Goal: Task Accomplishment & Management: Use online tool/utility

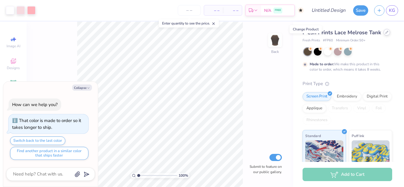
click at [385, 34] on icon at bounding box center [386, 32] width 3 height 3
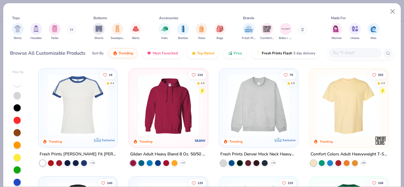
click at [71, 31] on button at bounding box center [71, 29] width 9 height 9
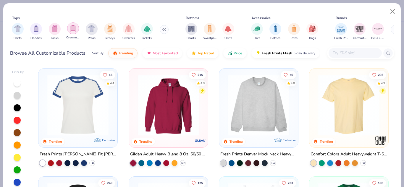
click at [74, 29] on img "filter for Crewnecks" at bounding box center [73, 28] width 6 height 7
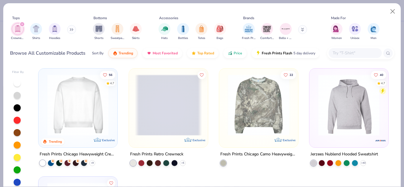
click at [21, 21] on div "Crewnecks Shirts Hoodies" at bounding box center [44, 32] width 68 height 22
click at [22, 25] on icon "filter for Crewnecks" at bounding box center [22, 24] width 2 height 2
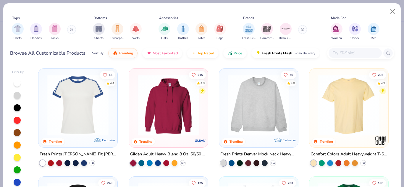
click at [71, 30] on icon at bounding box center [72, 29] width 4 height 3
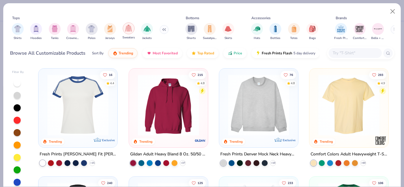
click at [131, 32] on img "filter for Sweaters" at bounding box center [128, 28] width 7 height 7
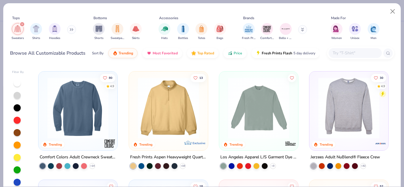
scroll to position [105, 0]
click at [344, 141] on div at bounding box center [348, 109] width 73 height 70
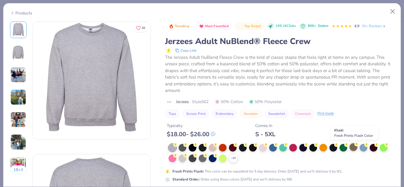
click at [354, 148] on div at bounding box center [353, 147] width 8 height 8
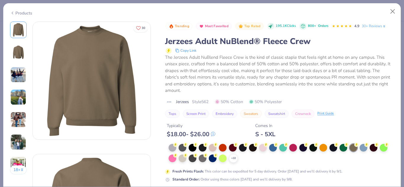
click at [17, 119] on img at bounding box center [18, 120] width 16 height 16
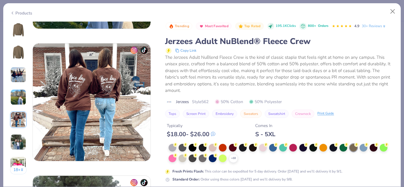
scroll to position [530, 0]
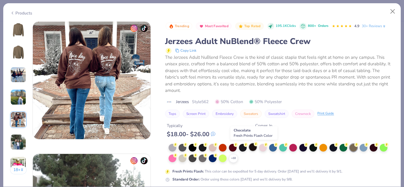
click at [253, 148] on div at bounding box center [253, 147] width 8 height 8
click at [20, 31] on img at bounding box center [18, 30] width 14 height 14
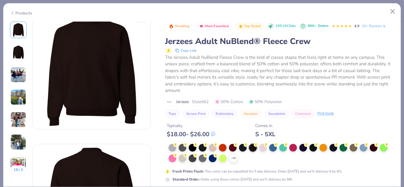
scroll to position [0, 0]
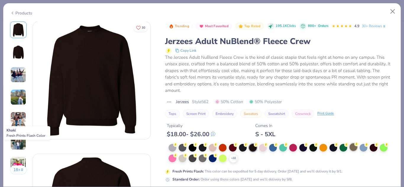
click at [356, 148] on div at bounding box center [353, 147] width 8 height 8
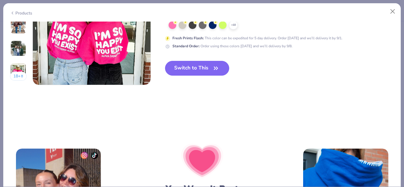
scroll to position [849, 0]
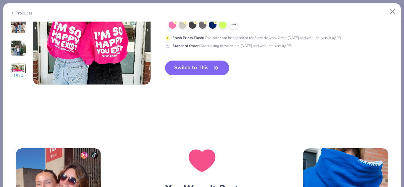
click at [218, 68] on icon "button" at bounding box center [216, 68] width 8 height 8
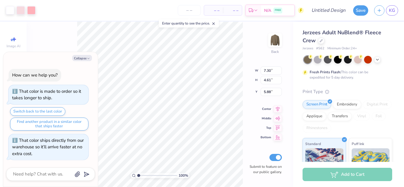
type textarea "x"
type input "9.82"
type input "6.20"
type input "4.28"
type textarea "x"
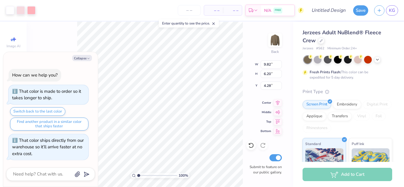
type input "4.40"
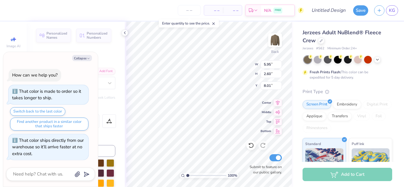
scroll to position [5, 1]
type textarea "x"
type textarea "pi beta"
type textarea "x"
type textarea "i beta"
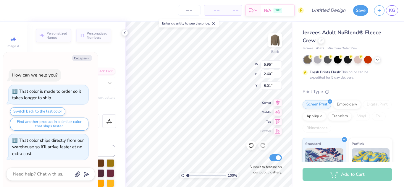
type textarea "x"
type textarea "i bet"
type textarea "x"
type textarea "i be"
type textarea "x"
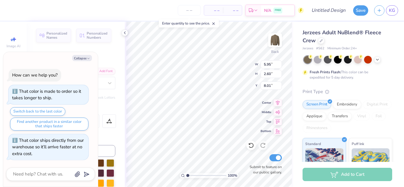
type textarea "i b"
type textarea "x"
type textarea "i"
type textarea "x"
type textarea "i"
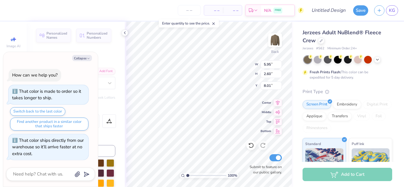
type textarea "x"
type textarea "D"
type textarea "x"
type textarea "De"
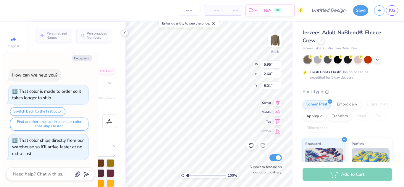
type textarea "x"
type textarea "Del"
type textarea "x"
type textarea "Delt"
type textarea "x"
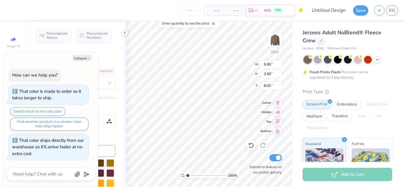
type textarea "Delta"
type textarea "x"
type textarea "Delta"
type textarea "x"
type textarea "Delt"
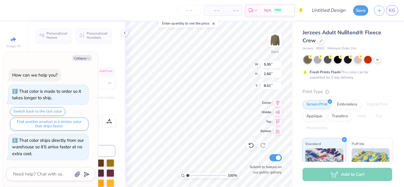
type textarea "x"
type textarea "Del"
type textarea "x"
type textarea "De"
type textarea "x"
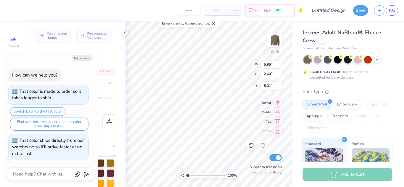
type textarea "D"
type textarea "x"
type textarea "d"
type textarea "x"
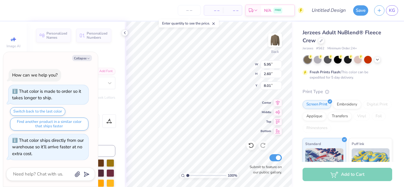
type textarea "de"
type textarea "x"
type textarea "del"
type textarea "x"
type textarea "delt"
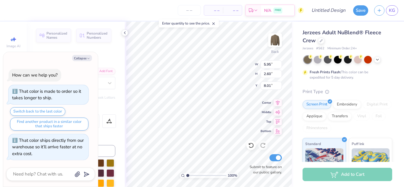
type textarea "x"
type textarea "delta"
type textarea "x"
type textarea "delta"
type textarea "x"
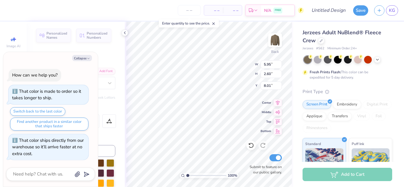
type textarea "delta g"
type textarea "x"
type textarea "delta ga"
type textarea "x"
type textarea "delta gam"
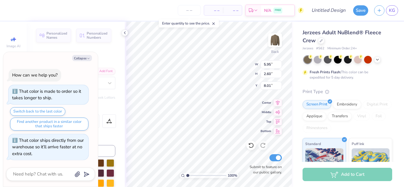
type textarea "x"
type textarea "delta gamm"
type textarea "x"
type textarea "delta gamma"
type textarea "x"
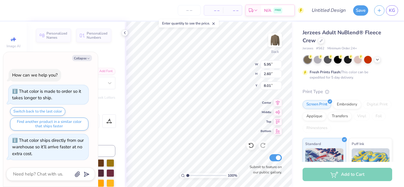
type textarea "delta gamma"
type textarea "x"
type textarea "delta gamma b"
type textarea "x"
type textarea "delta gamma be"
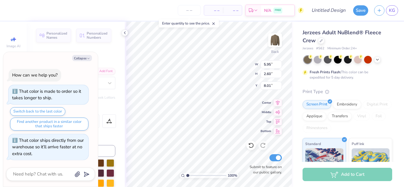
type textarea "x"
type textarea "delta gamma bet"
type textarea "x"
type textarea "delta gamma beta"
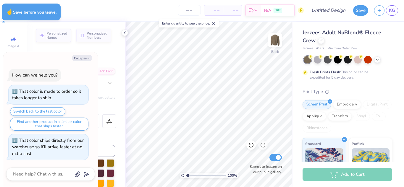
type textarea "x"
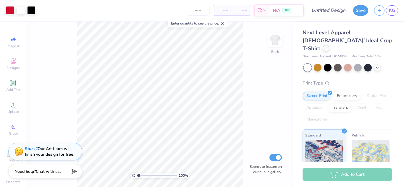
click at [329, 45] on div at bounding box center [325, 48] width 6 height 6
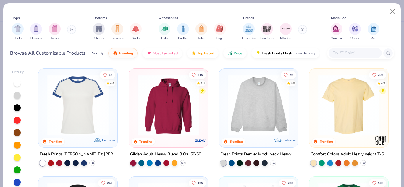
click at [67, 30] on div "Shirts Hoodies Tanks" at bounding box center [44, 32] width 68 height 22
click at [70, 31] on button at bounding box center [71, 29] width 9 height 9
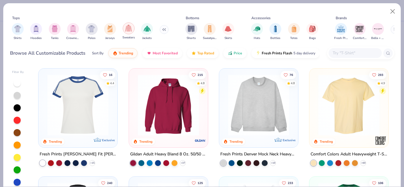
click at [131, 30] on img "filter for Sweaters" at bounding box center [128, 28] width 7 height 7
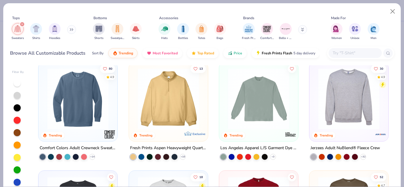
scroll to position [115, 0]
click at [342, 115] on img at bounding box center [348, 98] width 67 height 61
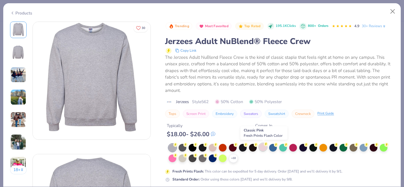
click at [265, 147] on div at bounding box center [263, 147] width 8 height 8
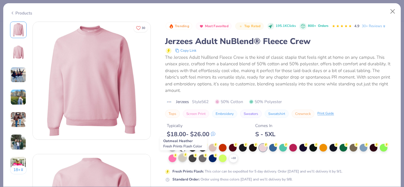
click at [186, 157] on div at bounding box center [182, 158] width 8 height 8
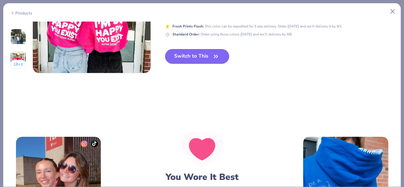
scroll to position [861, 0]
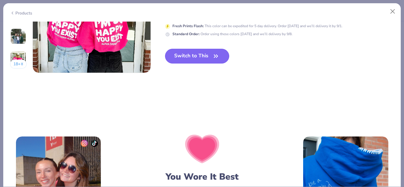
click at [199, 58] on button "Switch to This" at bounding box center [197, 56] width 64 height 15
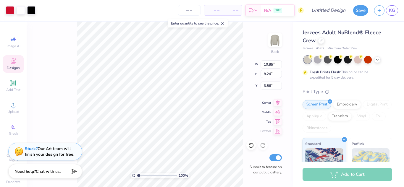
type input "10.85"
type input "8.24"
type input "3.00"
type input "5.70"
type input "5.00"
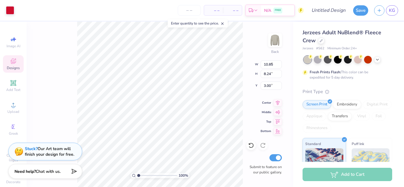
type input "5.84"
type input "2.87"
type input "1.56"
type input "8.00"
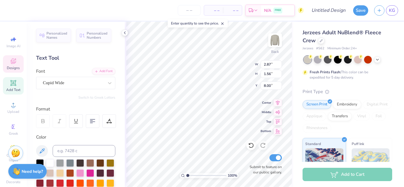
type input "3.39"
type input "1.60"
type input "6.98"
type input "2.87"
type input "1.56"
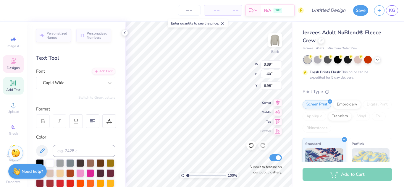
type input "8.00"
type input "7.68"
type textarea "P"
type textarea "DGB"
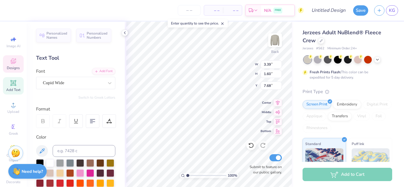
scroll to position [5, 1]
type input "1.79577598946759"
type input "4.80"
type input "2.05"
type input "7.32"
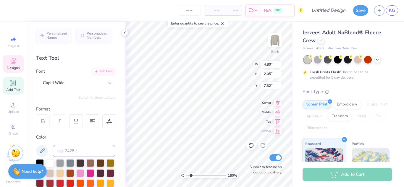
type input "1.79577598946759"
type input "7.06"
type input "1.79577598946759"
type input "4.31"
type input "1.84"
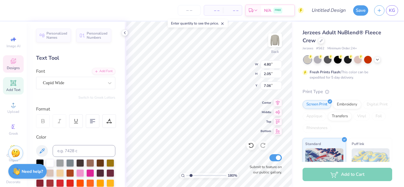
type input "7.27"
type input "1.79577598946759"
type input "7.45"
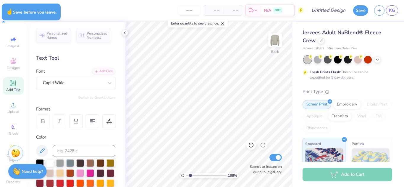
type input "1.68005108040909"
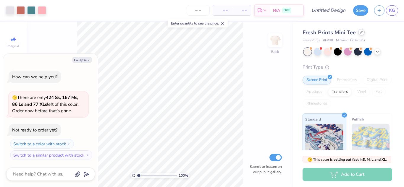
click at [358, 34] on div at bounding box center [361, 32] width 6 height 6
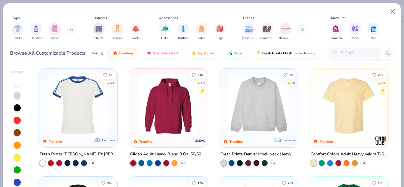
click at [67, 29] on div "Shirts Hoodies Tanks" at bounding box center [44, 32] width 68 height 22
click at [71, 32] on button at bounding box center [71, 29] width 9 height 9
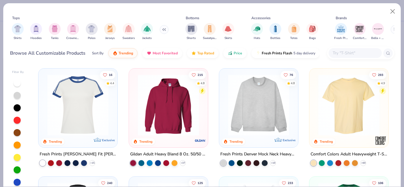
click at [135, 33] on div "Shirts Hoodies Tanks Crewnecks Polos Jerseys Sweaters Jackets" at bounding box center [90, 32] width 160 height 22
click at [129, 31] on img "filter for Sweaters" at bounding box center [128, 28] width 7 height 7
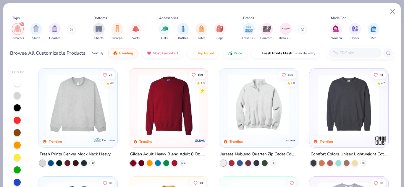
scroll to position [90, 0]
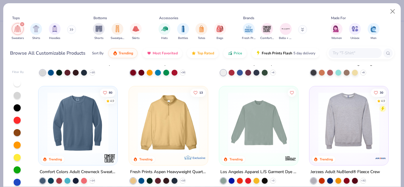
click at [334, 126] on img at bounding box center [348, 122] width 67 height 61
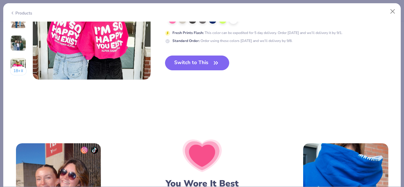
scroll to position [800, 0]
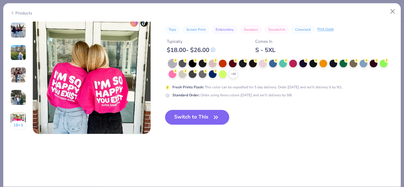
click at [214, 109] on div "Trending Most Favorited Top Rated 195.1K Clicks 800+ Orders 4.9 30+ Reviews Jer…" at bounding box center [279, 35] width 229 height 197
click at [216, 118] on icon "button" at bounding box center [216, 117] width 8 height 8
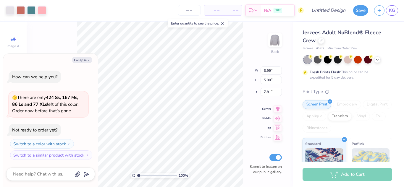
type textarea "x"
type input "8.38"
type input "10.50"
type input "2.32"
type textarea "x"
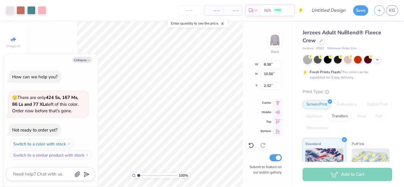
type input "4.43"
type textarea "x"
type input "3.84"
type textarea "x"
type input "9.86"
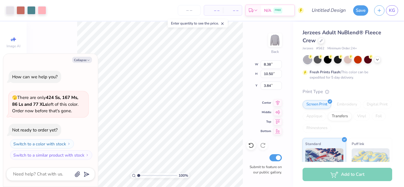
type input "12.35"
type input "1.98"
type textarea "x"
type input "3.00"
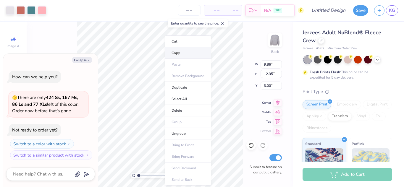
click at [182, 55] on li "Copy" at bounding box center [188, 53] width 46 height 12
click at [175, 111] on li "Delete" at bounding box center [184, 111] width 46 height 12
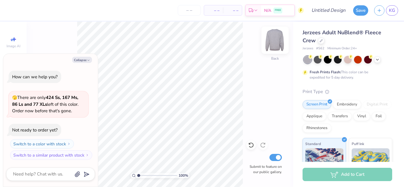
click at [276, 40] on img at bounding box center [275, 40] width 24 height 24
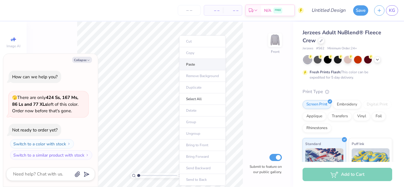
click at [190, 65] on li "Paste" at bounding box center [202, 65] width 46 height 12
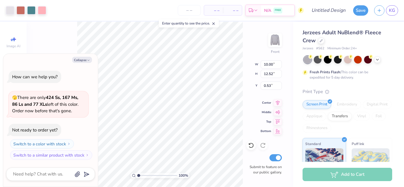
type textarea "x"
type input "5.05"
type textarea "x"
type input "11.14"
type input "13.96"
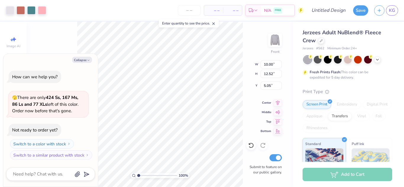
type input "3.61"
type textarea "x"
type input "3.00"
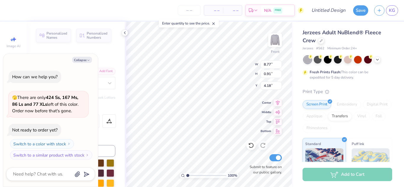
scroll to position [5, 2]
type textarea "x"
type textarea "B"
type textarea "x"
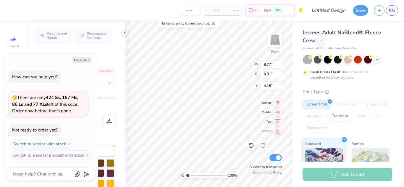
type textarea "Be"
type textarea "x"
type textarea "Be"
type textarea "x"
type textarea "Be t"
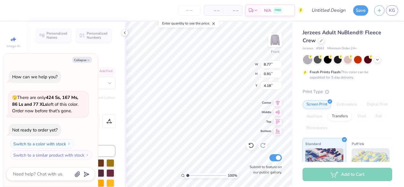
type textarea "x"
type textarea "Be th"
type textarea "x"
type textarea "Be the"
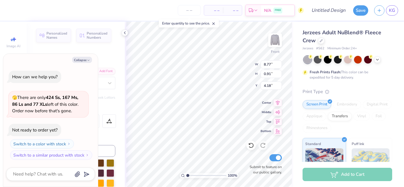
type textarea "x"
type textarea "Be the G"
type textarea "x"
type textarea "Be the Go"
type textarea "x"
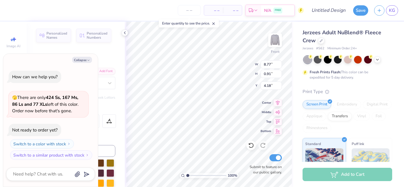
type textarea "Be the Good"
type textarea "x"
type textarea "Be the Goo"
type textarea "x"
type textarea "Be the G"
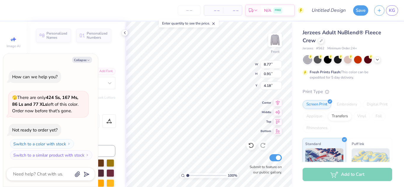
type textarea "x"
type textarea "Be the"
type textarea "x"
type textarea "Be the z"
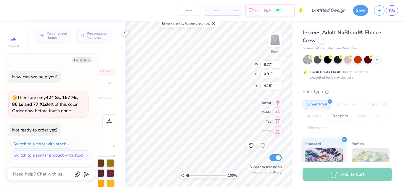
type textarea "x"
type textarea "Be the zG"
type textarea "x"
type textarea "Be the z"
type textarea "x"
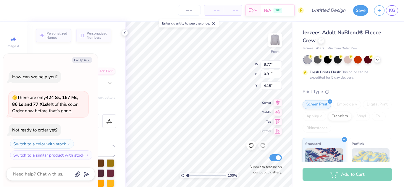
type textarea "Be the"
type textarea "x"
type textarea "Be the G"
type textarea "x"
type textarea "Be the Go"
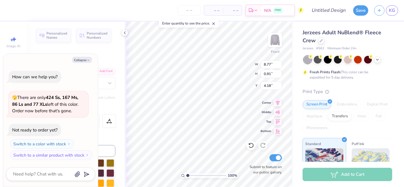
type textarea "x"
type textarea "Be the Good"
type textarea "x"
type input "3.20"
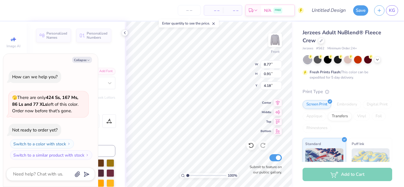
type input "1.38"
type input "7.17"
type textarea "x"
type input "9.56"
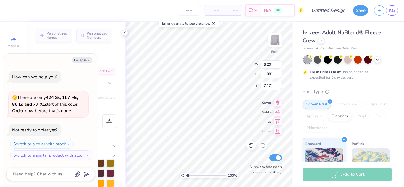
type input "12.04"
type input "3.62"
type textarea "x"
type input "3.34"
type input "1.36"
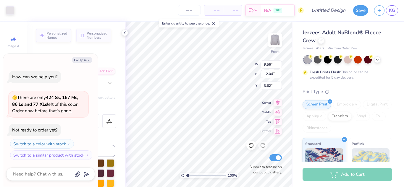
type input "6.37"
type textarea "x"
type input "1.71"
click at [87, 58] on button "Collapse" at bounding box center [82, 60] width 20 height 6
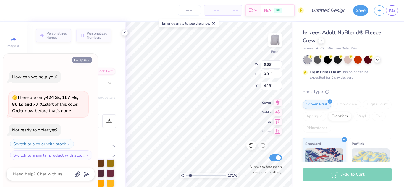
type textarea "x"
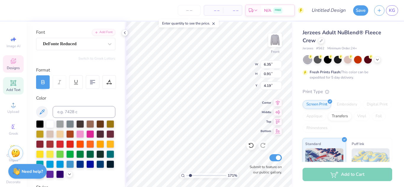
scroll to position [37, 0]
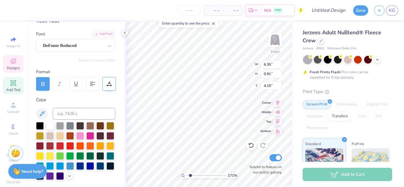
click at [112, 82] on div at bounding box center [109, 84] width 14 height 14
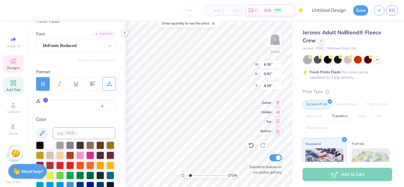
type input "1"
type input "2"
type input "3"
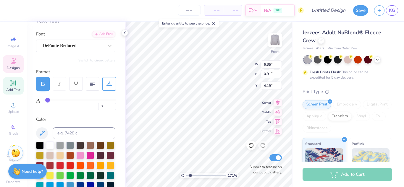
type input "3"
type input "4"
type input "5"
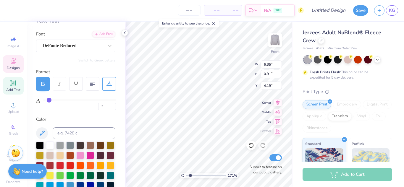
type input "6"
type input "7"
type input "8"
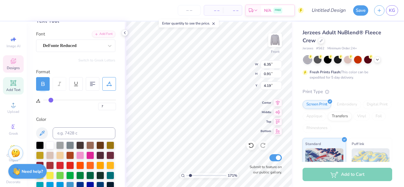
type input "8"
type input "9"
type input "10"
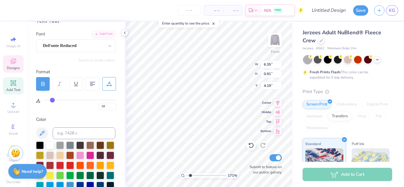
type input "11"
type input "12"
type input "13"
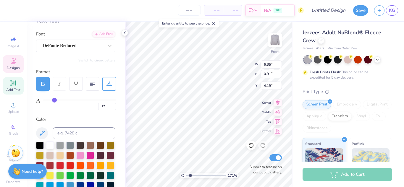
type input "13"
type input "14"
type input "15"
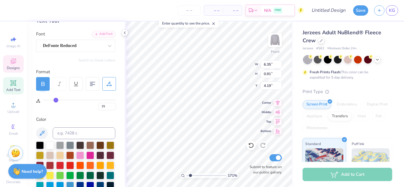
type input "16"
type input "17"
type input "18"
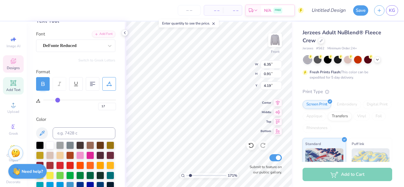
type input "18"
type input "19"
type input "20"
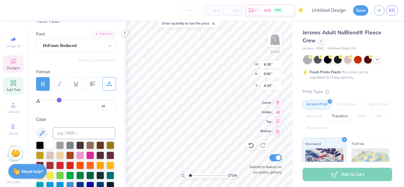
drag, startPoint x: 46, startPoint y: 100, endPoint x: 58, endPoint y: 100, distance: 12.4
type input "19"
click at [58, 100] on input "range" at bounding box center [79, 100] width 73 height 1
type input "19"
type input "8.59"
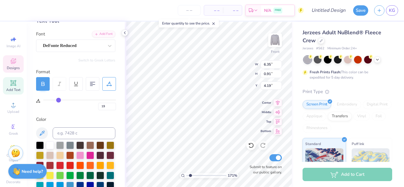
type input "20"
type input "19"
type input "18"
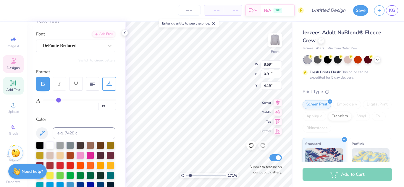
type input "18"
type input "16"
type input "17"
type input "8.47"
type input "16"
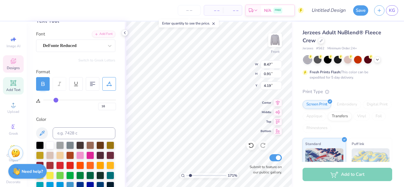
type input "14"
type input "13"
type input "14"
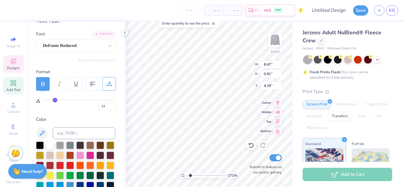
type input "14"
type input "15"
click at [56, 100] on input "range" at bounding box center [79, 100] width 73 height 1
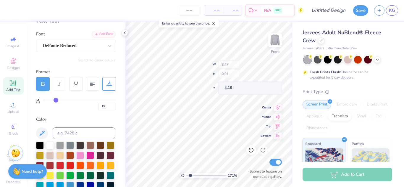
type input "8.12"
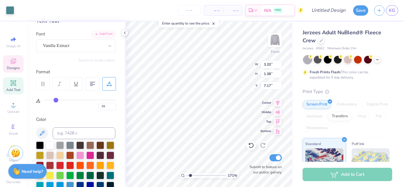
type input "0"
type input "3.34"
type input "1.36"
type input "6.37"
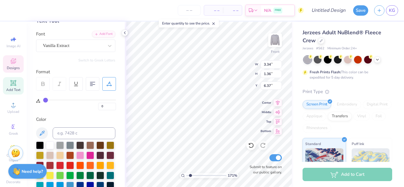
type input "3.20"
type input "1.38"
type input "5.98"
type input "3.34"
type input "1.36"
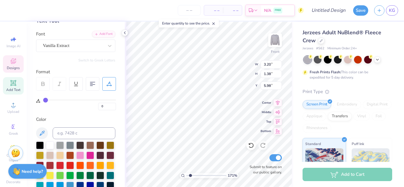
type input "7.86"
type textarea "K"
type textarea "G"
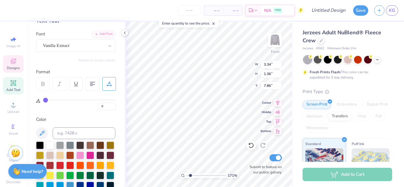
type textarea "GAMMA"
type input "9.56"
type input "12.04"
type input "3.62"
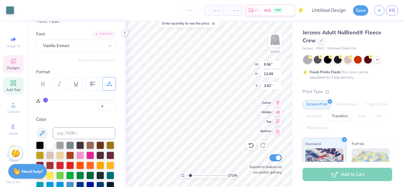
type input "4.06"
type input "1.46"
type input "6.67"
type input "3.20"
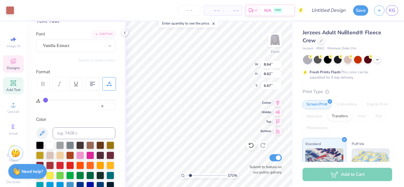
type input "1.38"
type input "5.98"
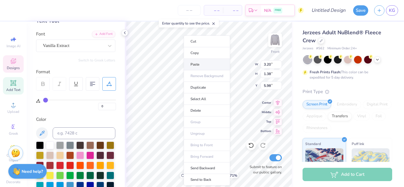
click at [205, 65] on li "Paste" at bounding box center [206, 65] width 46 height 12
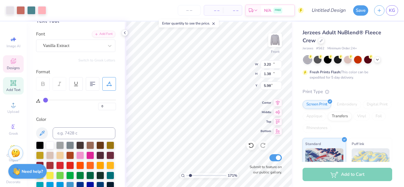
type input "10.00"
type input "12.52"
type input "0.53"
click at [250, 146] on icon at bounding box center [251, 145] width 6 height 6
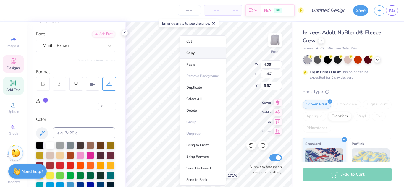
click at [196, 54] on li "Copy" at bounding box center [202, 53] width 46 height 12
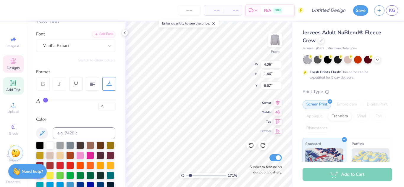
type input "9.56"
type input "12.04"
type input "3.62"
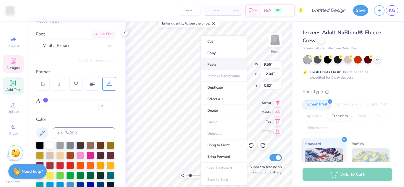
click at [214, 65] on li "Paste" at bounding box center [223, 65] width 46 height 12
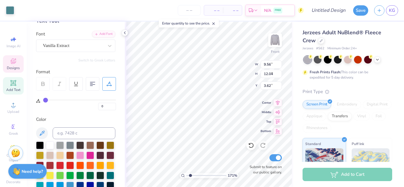
type input "4.06"
type input "1.46"
type input "7.62"
type textarea "BETA"
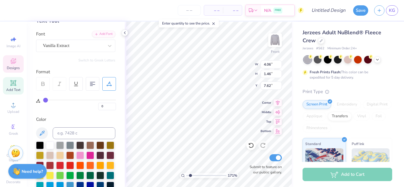
type input "2.59"
type input "1.20"
type input "7.90"
type input "4.06"
type input "1.46"
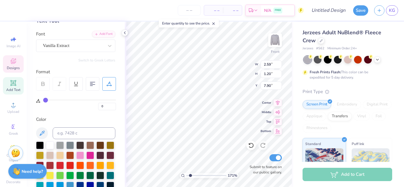
type input "6.67"
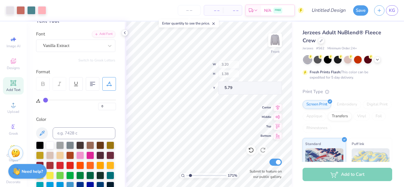
type input "5.79"
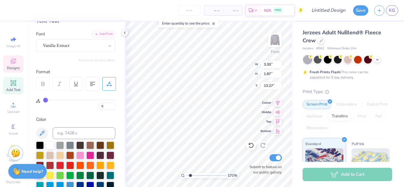
scroll to position [5, 1]
type textarea "'12"
type input "2.97405692298008"
type input "2.59"
type input "1.20"
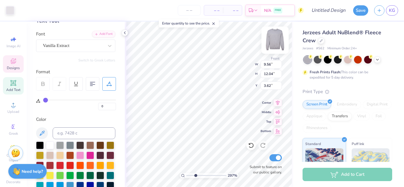
type input "7.90"
click at [215, 23] on icon at bounding box center [213, 24] width 4 height 4
type input "2.97405692298008"
type input "3.20"
type input "1.38"
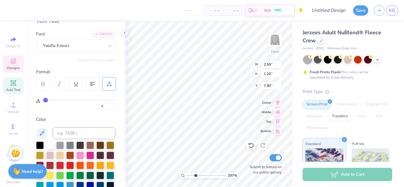
type input "5.79"
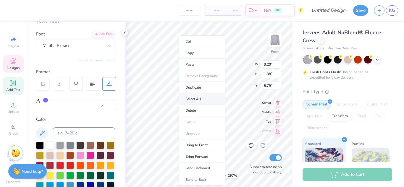
click at [203, 100] on li "Select All" at bounding box center [201, 99] width 46 height 12
type input "2.97405692298008"
type input "11.14"
type input "13.96"
type input "3.00"
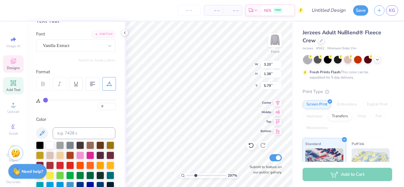
scroll to position [5, 1]
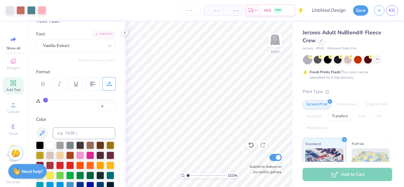
click at [378, 60] on icon at bounding box center [377, 59] width 5 height 5
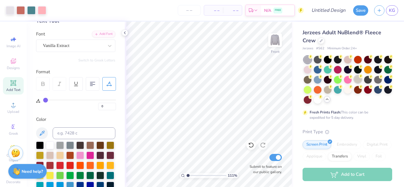
click at [361, 80] on div at bounding box center [358, 79] width 8 height 8
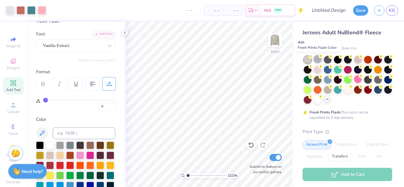
click at [316, 59] on div at bounding box center [317, 59] width 8 height 8
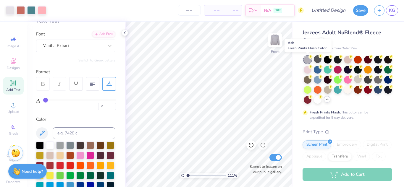
click at [306, 58] on div at bounding box center [307, 60] width 8 height 8
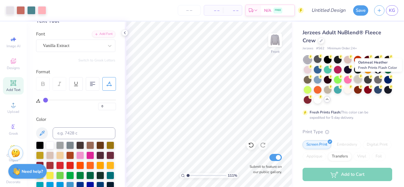
click at [361, 79] on div at bounding box center [358, 79] width 8 height 8
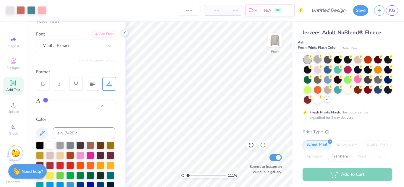
click at [315, 59] on div at bounding box center [317, 59] width 8 height 8
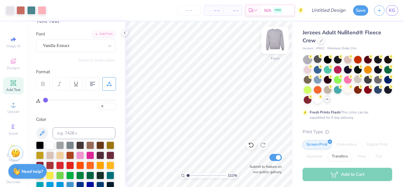
click at [274, 46] on img at bounding box center [275, 40] width 24 height 24
click at [272, 46] on img at bounding box center [275, 40] width 24 height 24
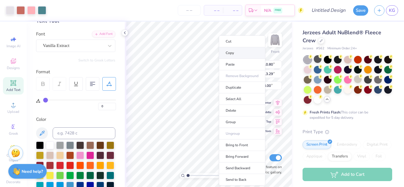
click at [227, 53] on li "Copy" at bounding box center [242, 53] width 46 height 12
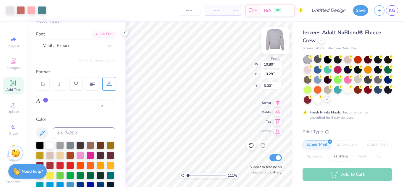
click at [278, 40] on img at bounding box center [275, 40] width 24 height 24
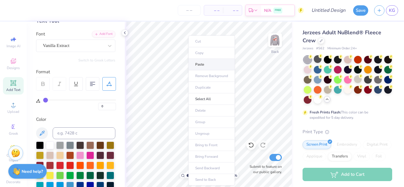
click at [207, 66] on li "Paste" at bounding box center [211, 65] width 46 height 12
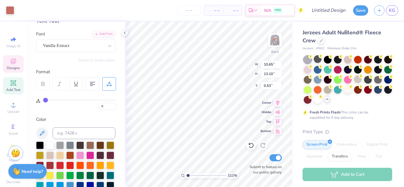
type input "1.11085181317308"
type input "7.37"
type input "8.56"
type input "2.42"
type input "1.11085181317308"
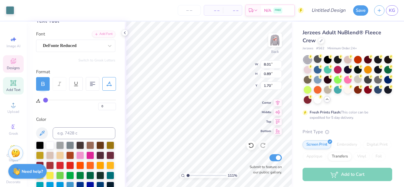
type input "15"
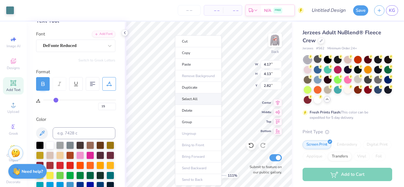
click at [202, 100] on li "Select All" at bounding box center [198, 99] width 46 height 12
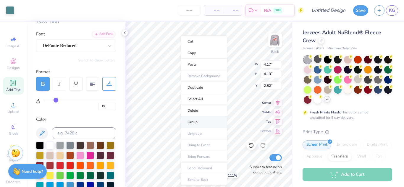
click at [191, 123] on li "Group" at bounding box center [204, 122] width 46 height 12
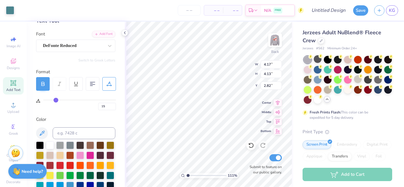
type input "1.11085181317308"
type input "3.00"
click at [10, 9] on div at bounding box center [10, 10] width 8 height 8
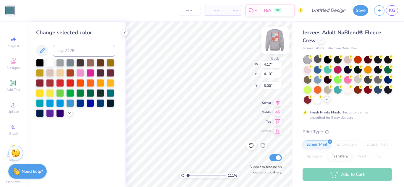
click at [272, 41] on img at bounding box center [275, 40] width 24 height 24
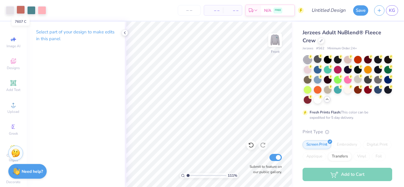
click at [21, 10] on div at bounding box center [21, 10] width 8 height 8
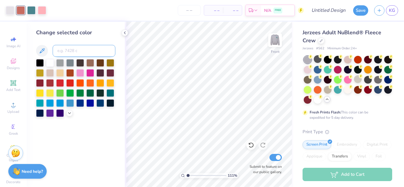
click at [81, 55] on input at bounding box center [84, 51] width 63 height 12
click at [22, 12] on div at bounding box center [21, 10] width 8 height 8
click at [42, 54] on icon at bounding box center [41, 50] width 7 height 7
click at [22, 11] on div at bounding box center [21, 10] width 8 height 8
click at [274, 44] on img at bounding box center [275, 40] width 24 height 24
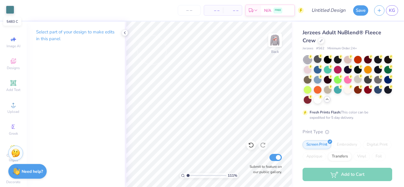
click at [10, 11] on div at bounding box center [10, 10] width 8 height 8
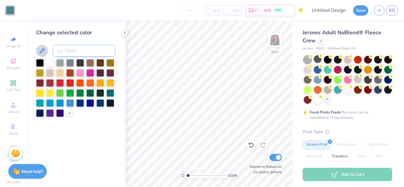
click at [75, 51] on input at bounding box center [84, 51] width 63 height 12
click at [384, 93] on div at bounding box center [388, 89] width 8 height 8
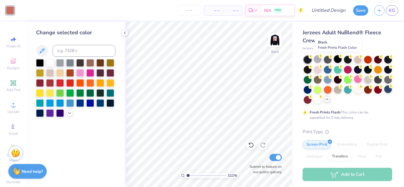
click at [337, 58] on div at bounding box center [338, 59] width 8 height 8
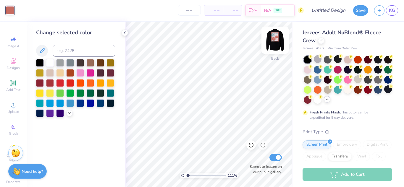
click at [280, 42] on img at bounding box center [275, 40] width 24 height 24
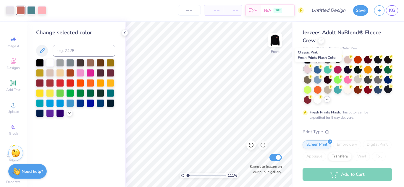
click at [311, 69] on div at bounding box center [307, 69] width 8 height 8
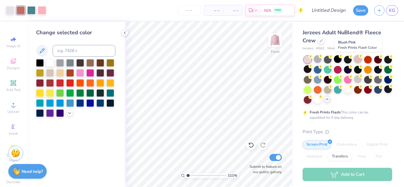
click at [357, 57] on div at bounding box center [358, 59] width 8 height 8
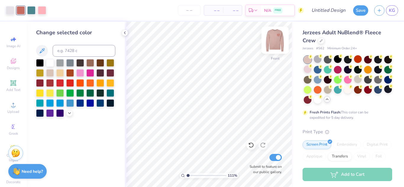
click at [277, 44] on img at bounding box center [275, 40] width 24 height 24
click at [276, 43] on img at bounding box center [275, 40] width 24 height 24
